Goal: Task Accomplishment & Management: Manage account settings

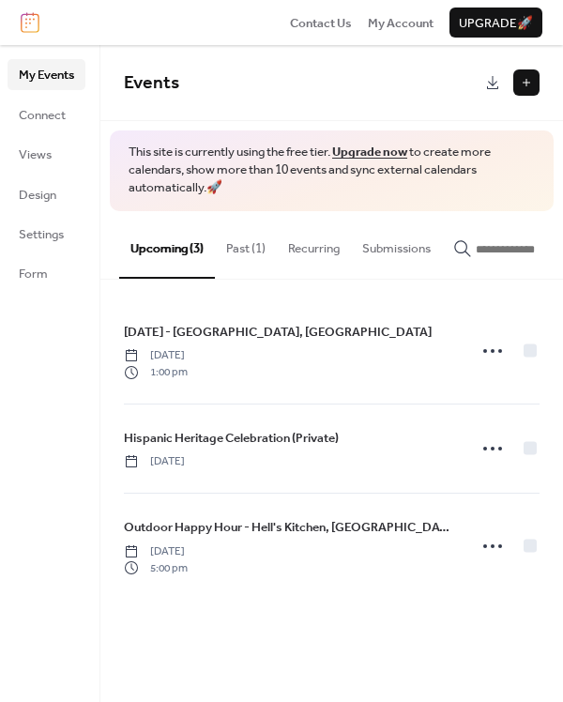
click at [240, 252] on button "Past (1)" at bounding box center [246, 244] width 62 height 66
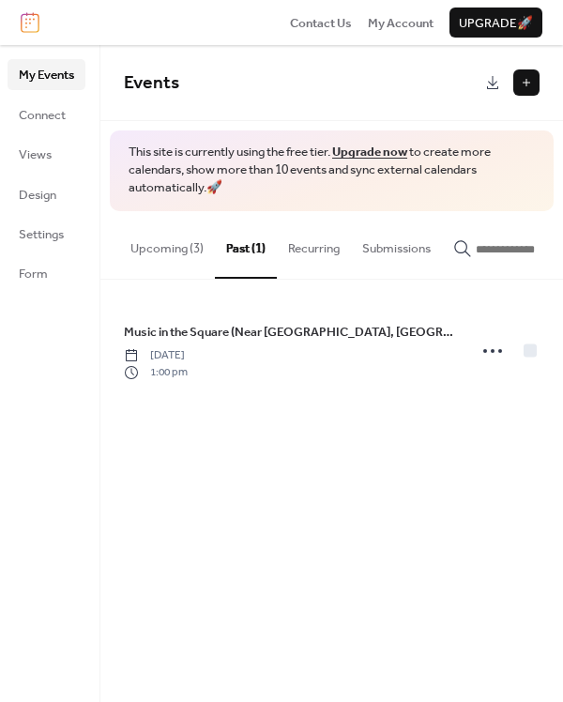
click at [185, 245] on button "Upcoming (3)" at bounding box center [167, 244] width 96 height 66
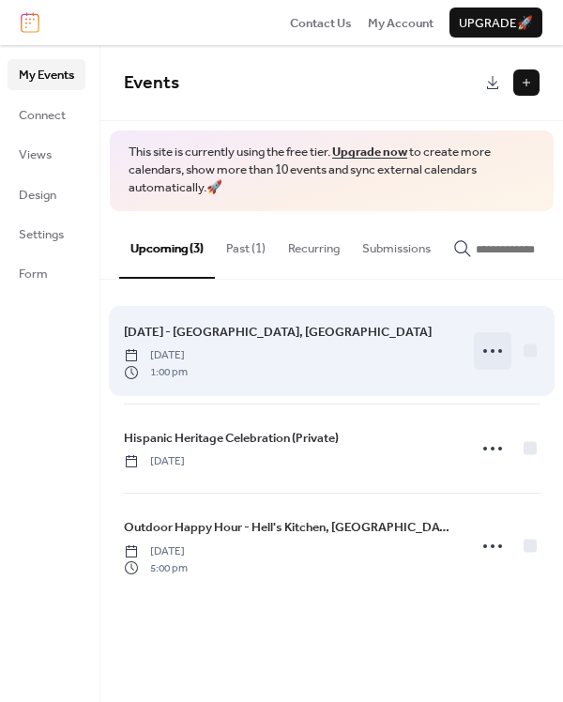
click at [496, 348] on icon at bounding box center [493, 351] width 30 height 30
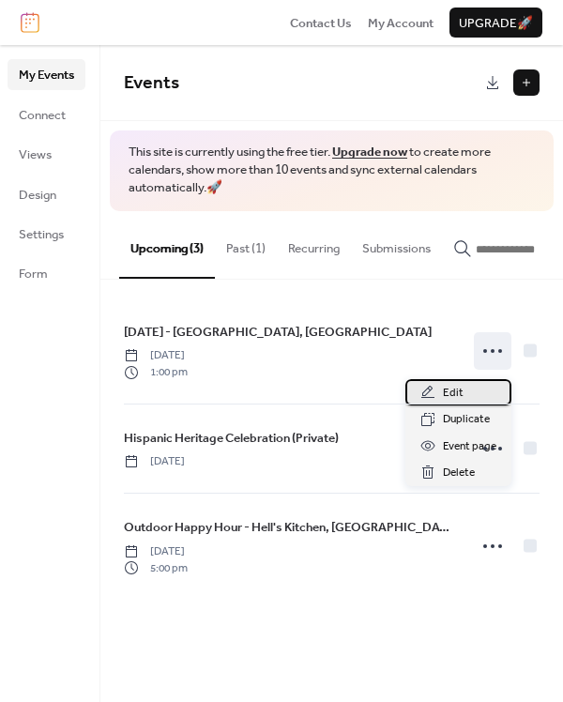
click at [440, 393] on div "Edit" at bounding box center [459, 392] width 106 height 26
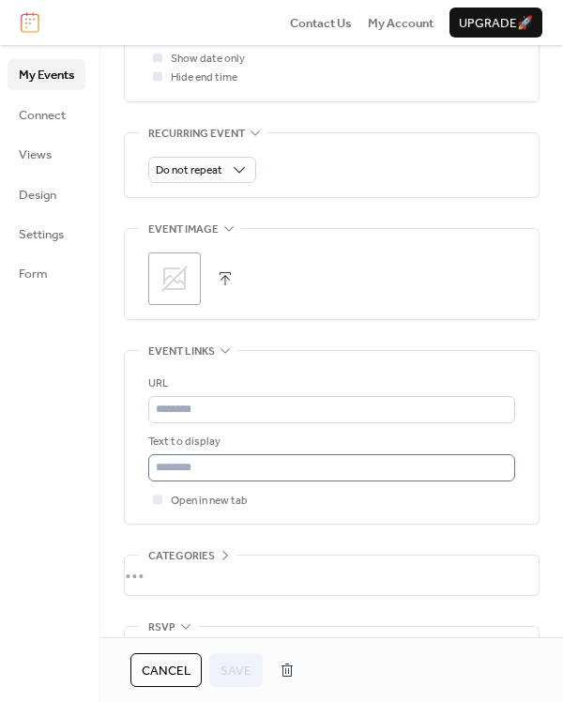
scroll to position [822, 0]
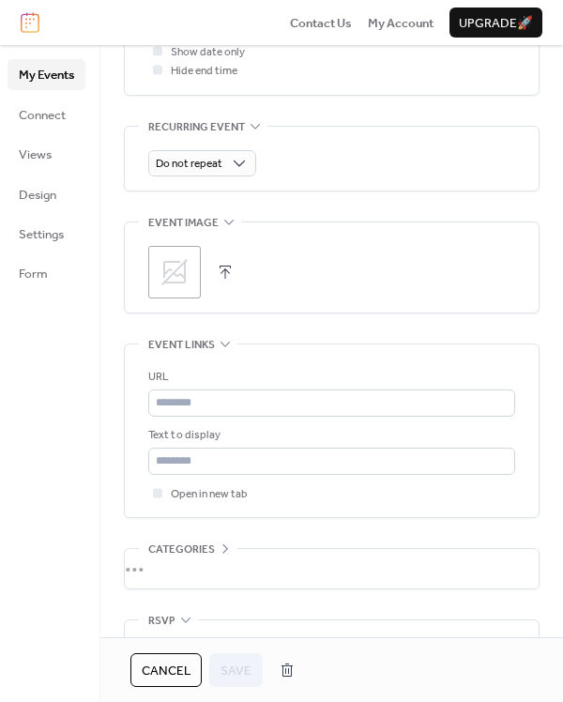
click at [185, 274] on icon at bounding box center [175, 272] width 26 height 26
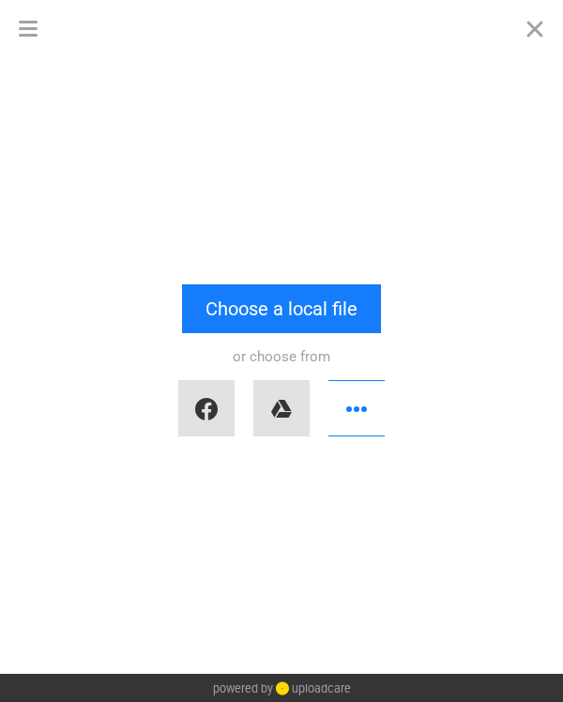
scroll to position [0, 0]
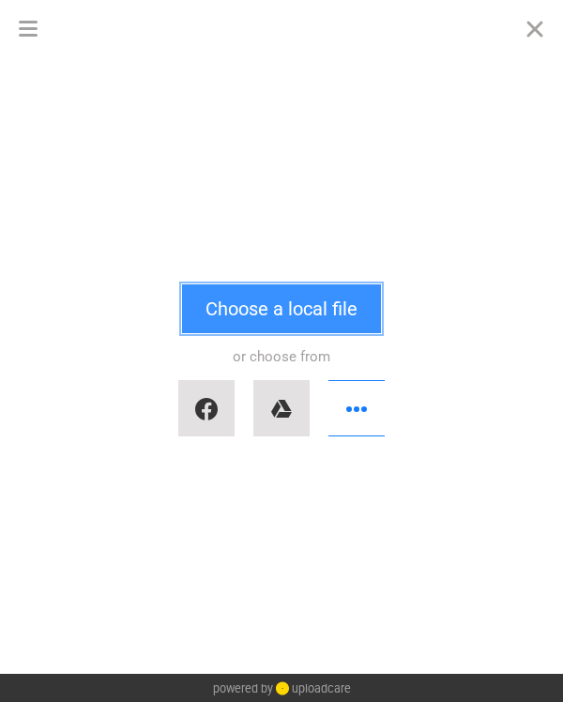
click at [245, 314] on button "Choose a local file" at bounding box center [281, 309] width 199 height 49
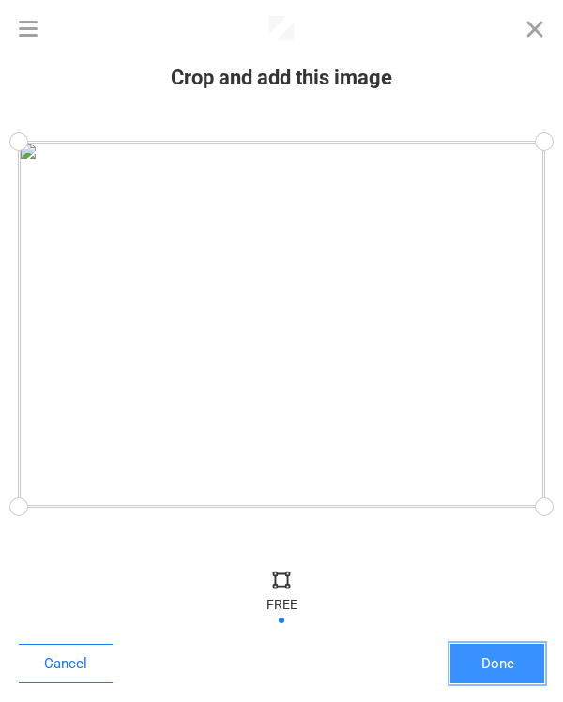
click at [500, 665] on button "Done" at bounding box center [498, 663] width 94 height 39
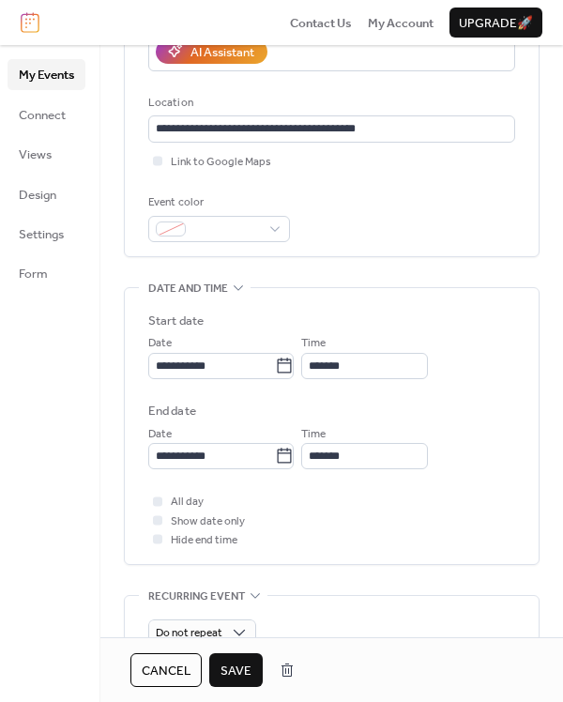
scroll to position [822, 0]
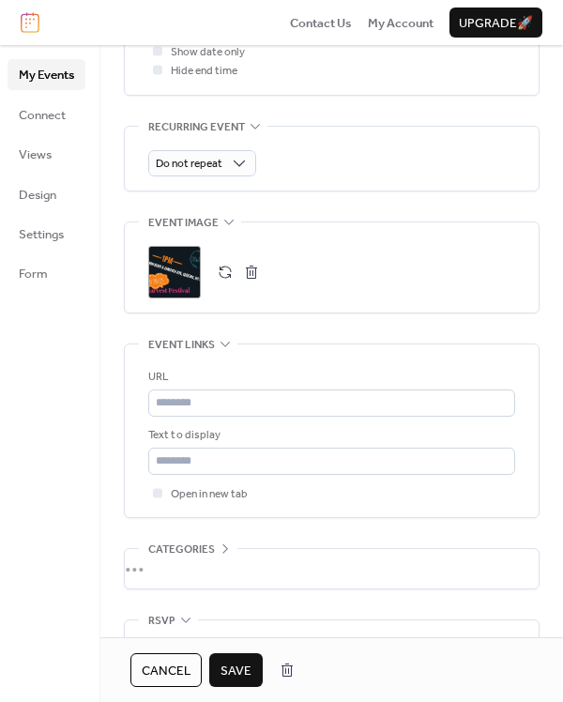
click at [231, 664] on span "Save" at bounding box center [236, 671] width 31 height 19
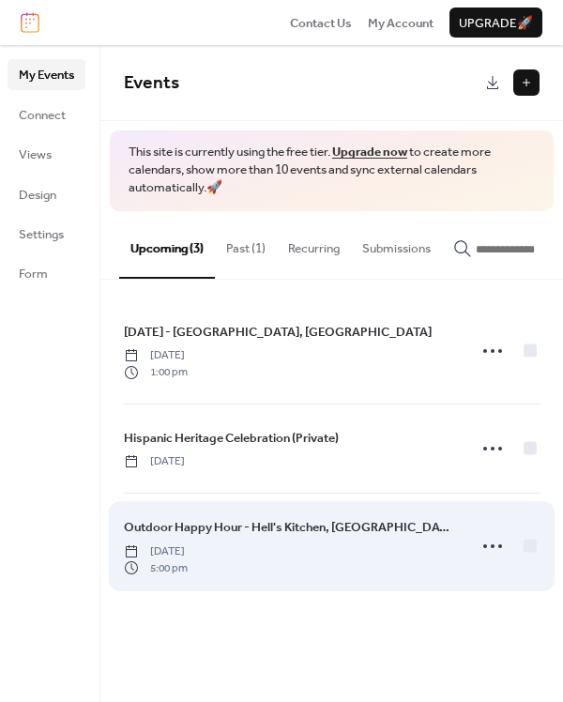
click at [399, 557] on div "Outdoor Happy Hour - Hell's Kitchen, [GEOGRAPHIC_DATA] [DATE] 5:00 pm" at bounding box center [289, 546] width 331 height 58
click at [500, 555] on icon at bounding box center [493, 546] width 30 height 30
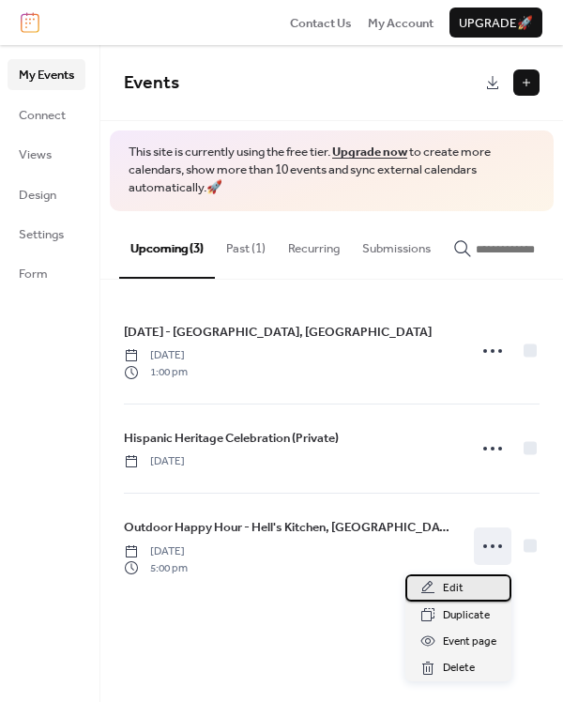
click at [474, 582] on div "Edit" at bounding box center [459, 588] width 106 height 26
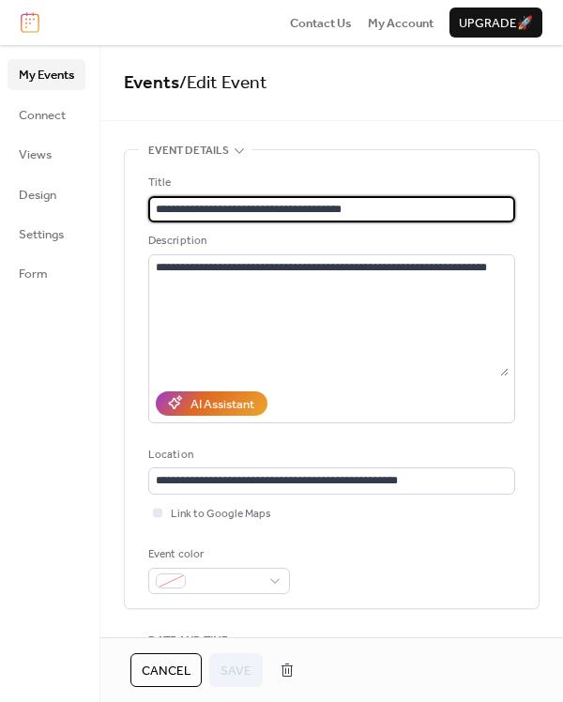
scroll to position [587, 0]
